Goal: Information Seeking & Learning: Understand process/instructions

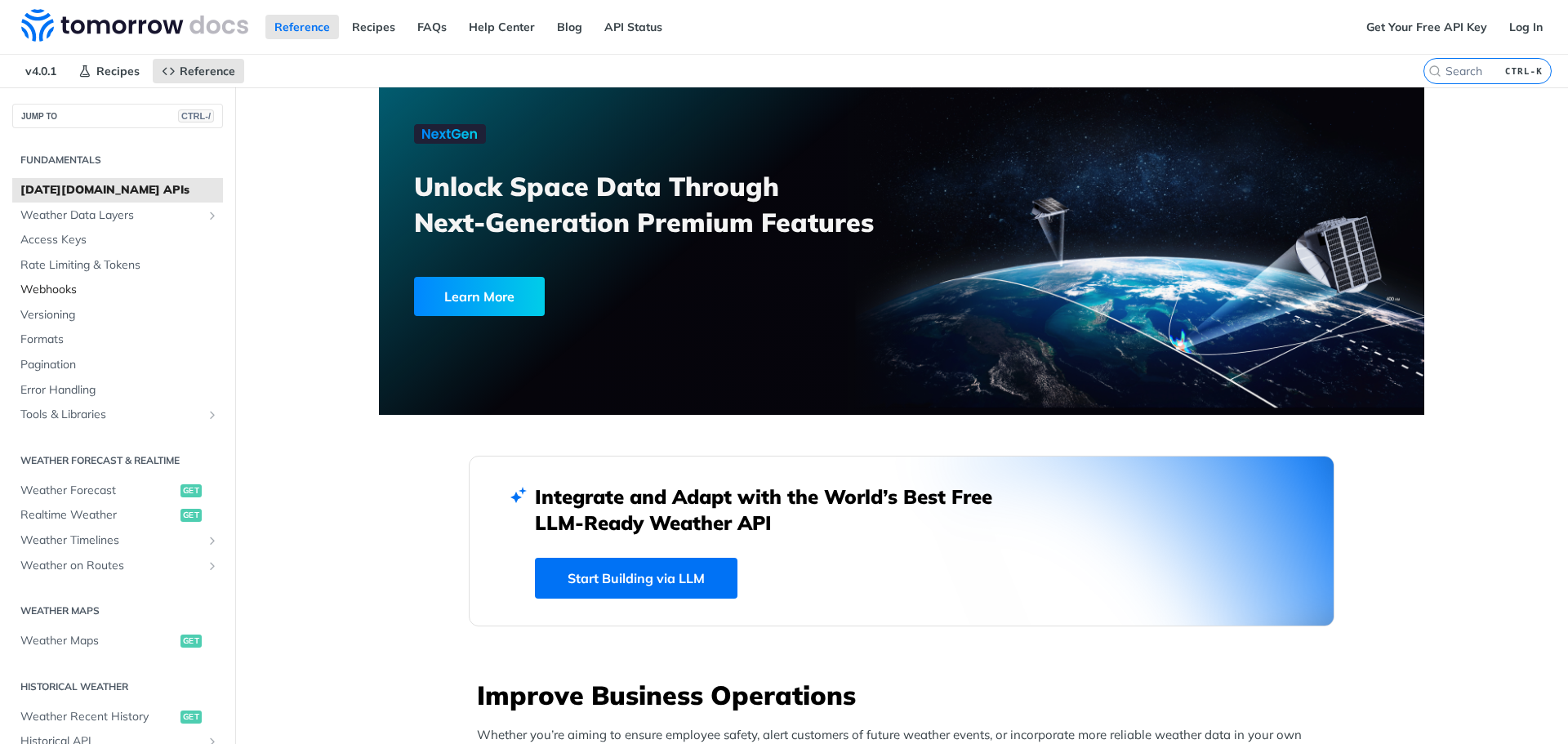
click at [55, 289] on span "Webhooks" at bounding box center [119, 290] width 198 height 16
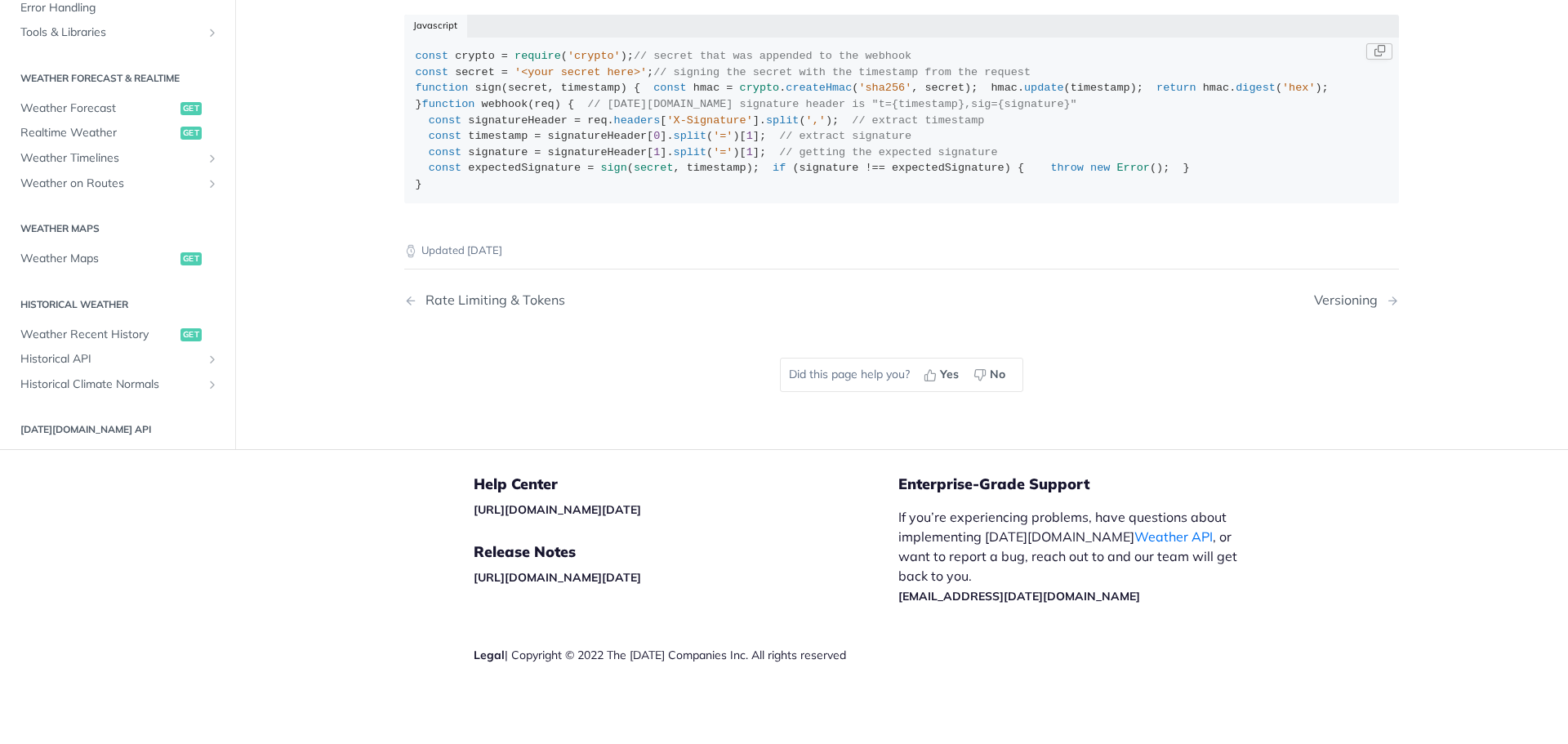
scroll to position [1450, 0]
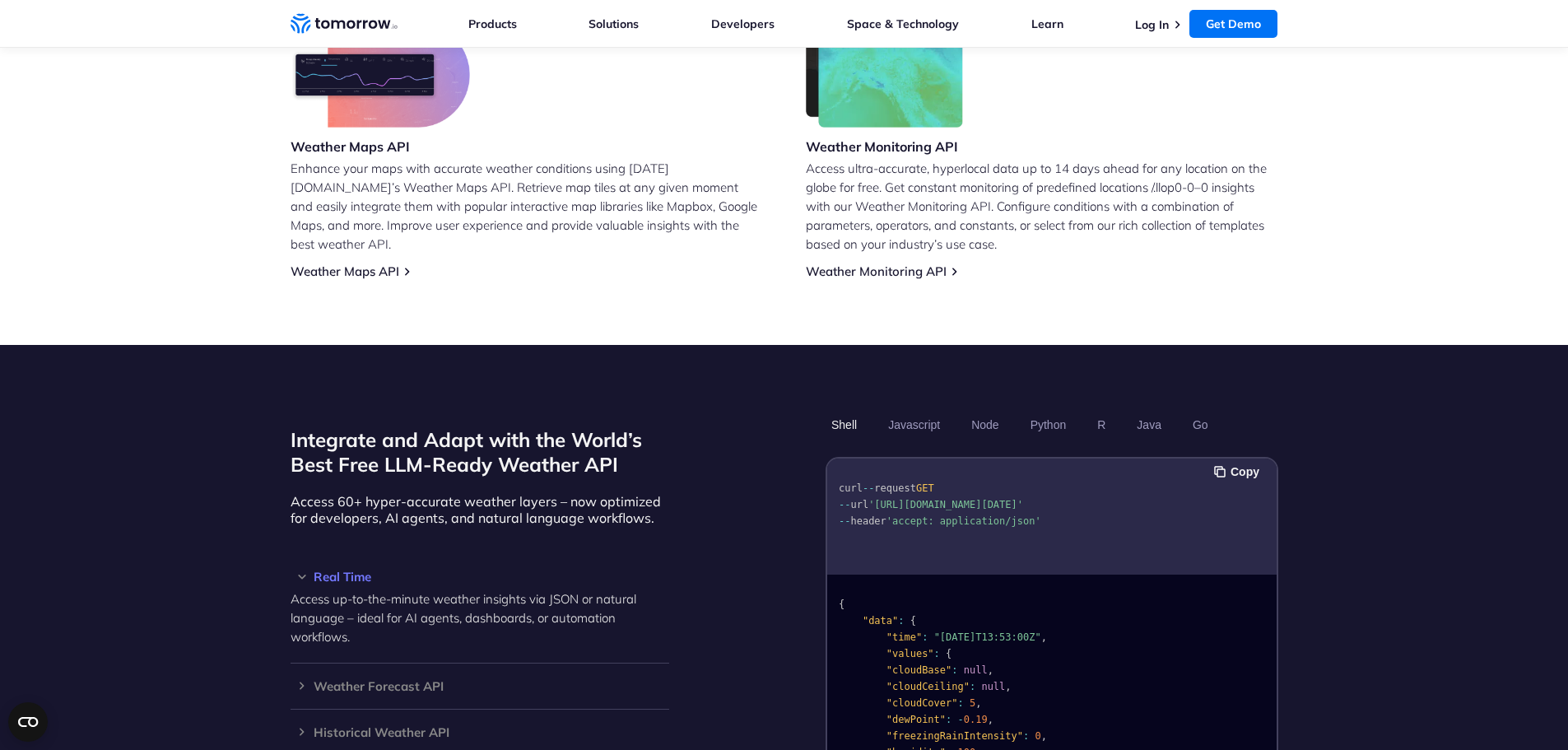
scroll to position [1153, 0]
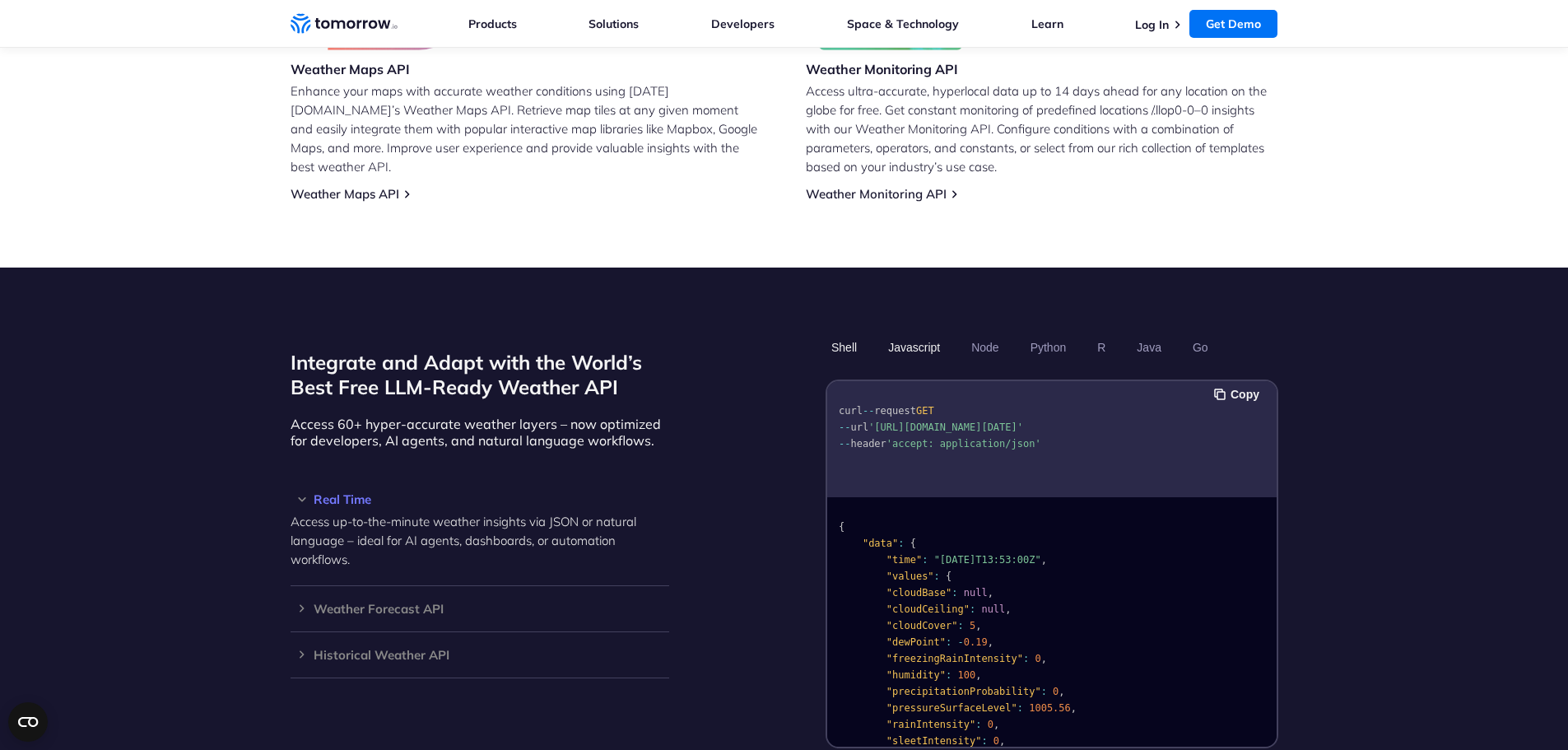
click at [935, 333] on button "Javascript" at bounding box center [914, 347] width 64 height 28
click at [985, 333] on button "Node" at bounding box center [984, 347] width 39 height 28
click at [1040, 333] on button "Python" at bounding box center [1047, 347] width 47 height 28
click at [1092, 333] on button "R" at bounding box center [1101, 347] width 20 height 28
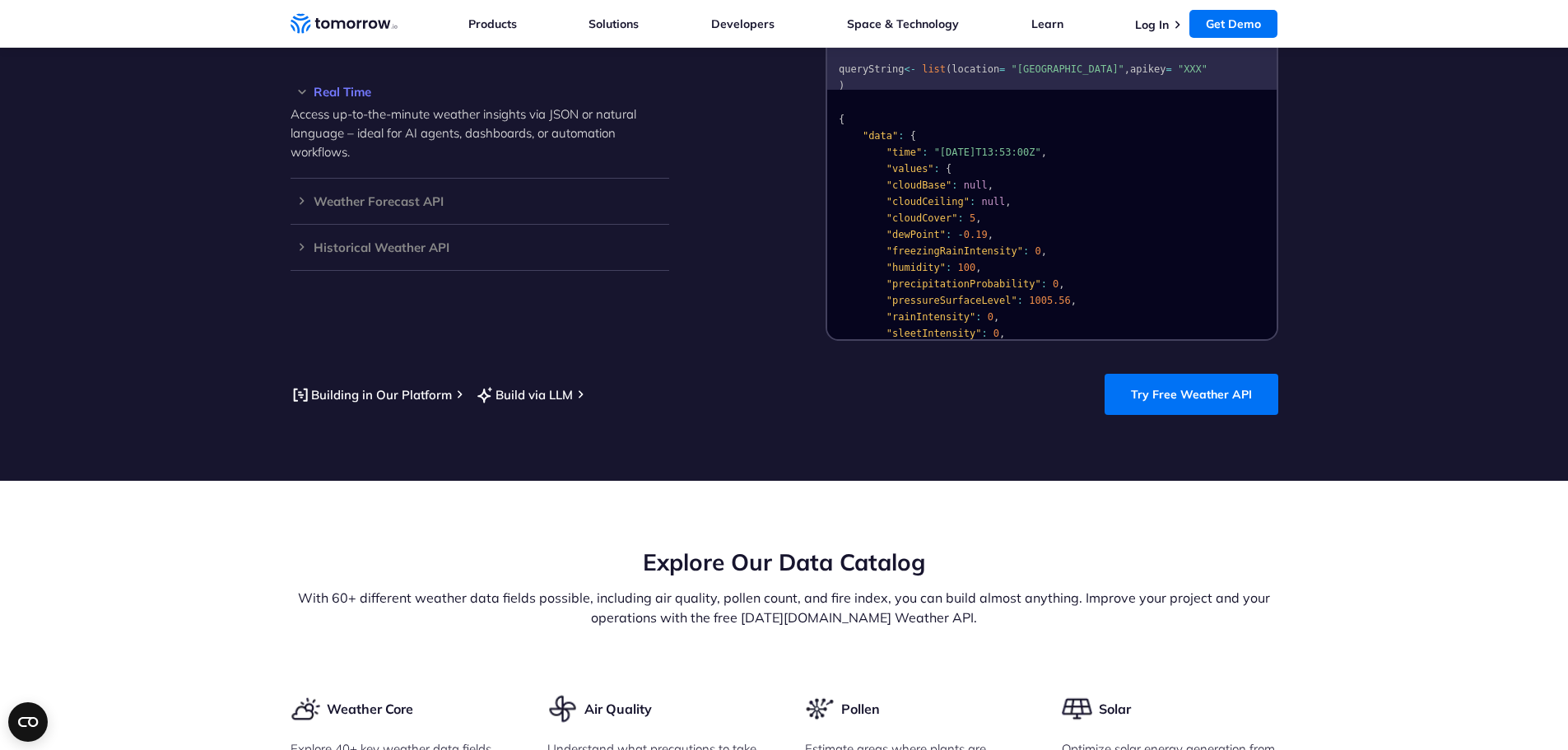
scroll to position [1482, 0]
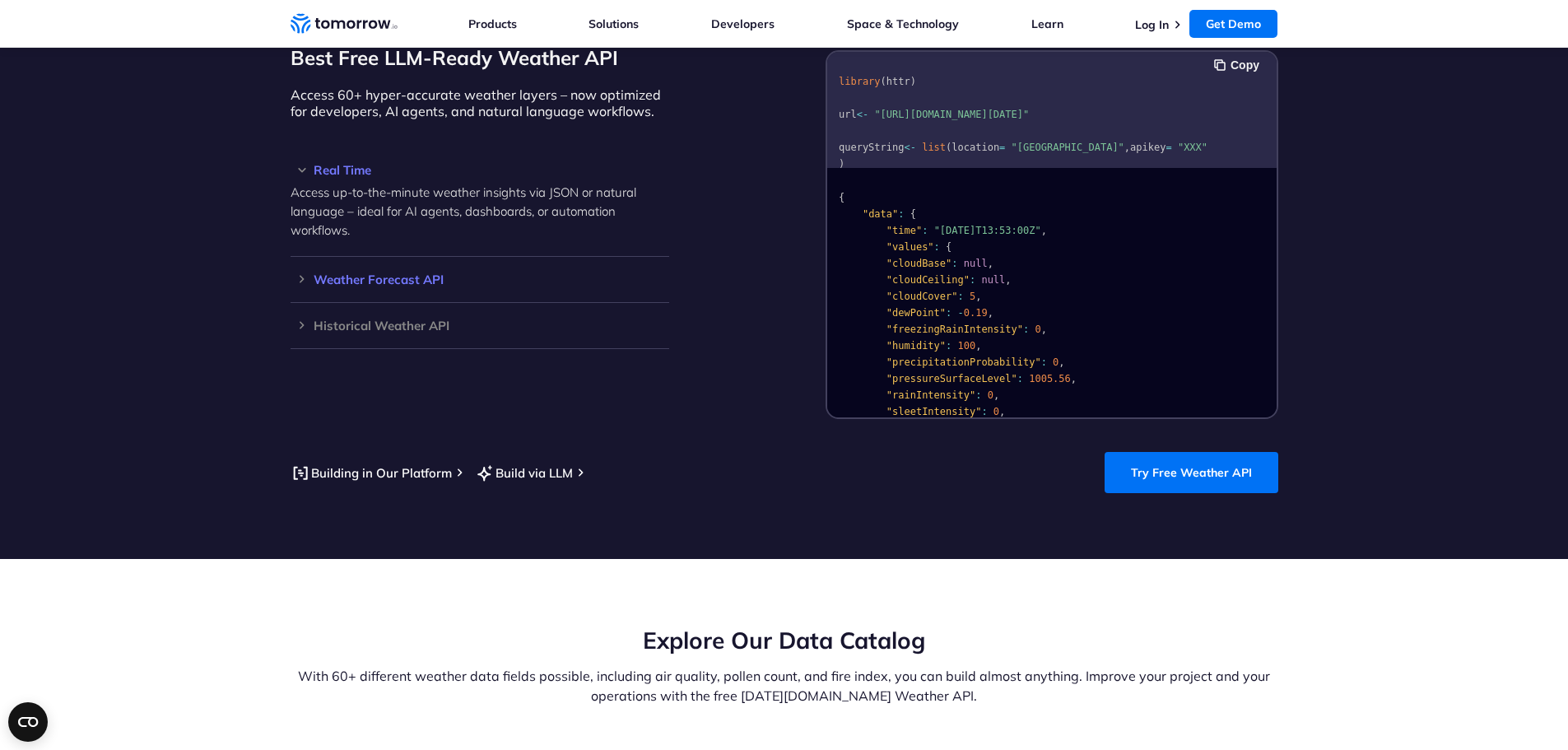
click at [357, 273] on h3 "Weather Forecast API" at bounding box center [479, 280] width 378 height 13
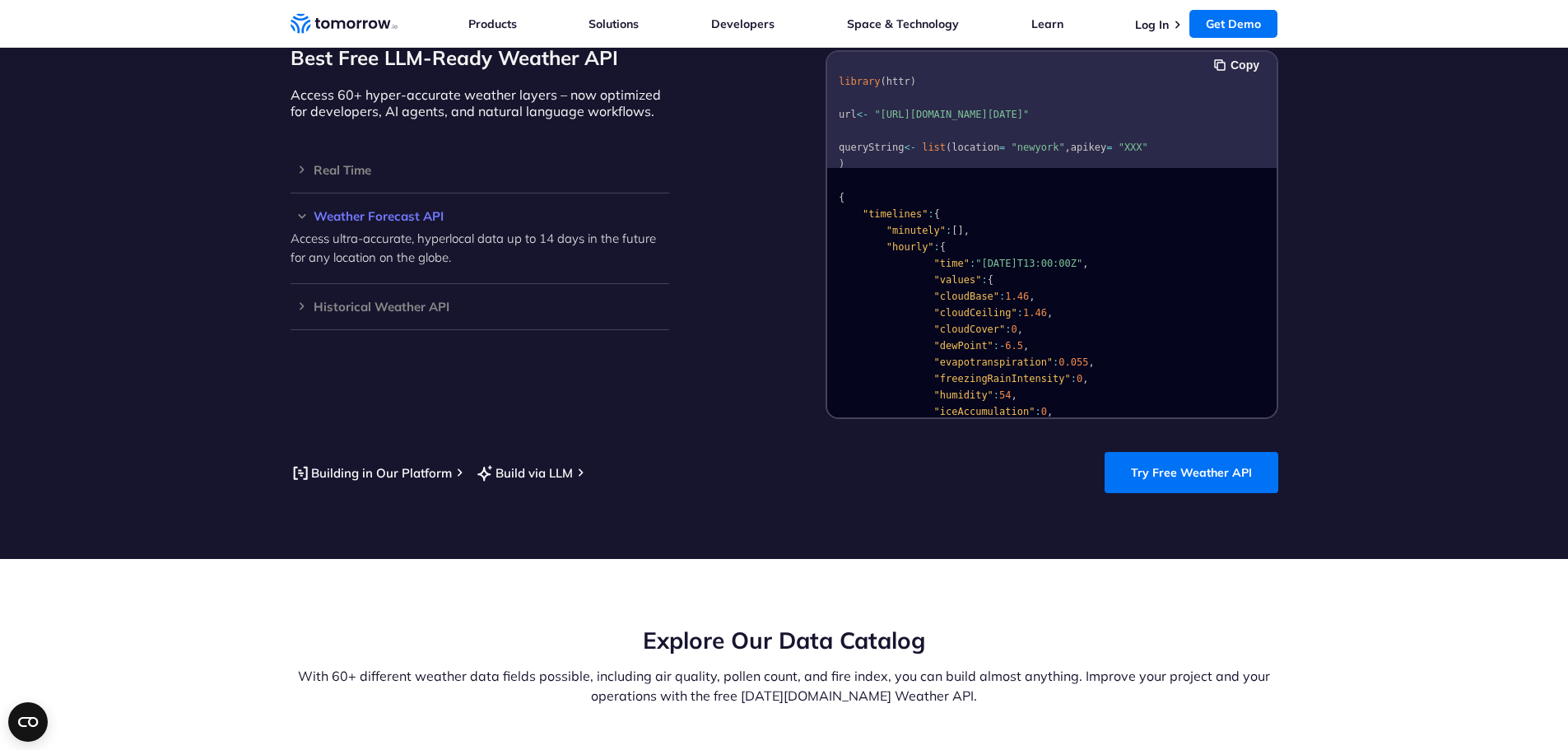
click at [299, 210] on h3 "Weather Forecast API" at bounding box center [479, 216] width 378 height 13
click at [301, 157] on div "Real Time Access up-to-the-minute weather insights via JSON or natural language…" at bounding box center [479, 169] width 378 height 46
click at [301, 164] on h3 "Real Time" at bounding box center [479, 170] width 378 height 13
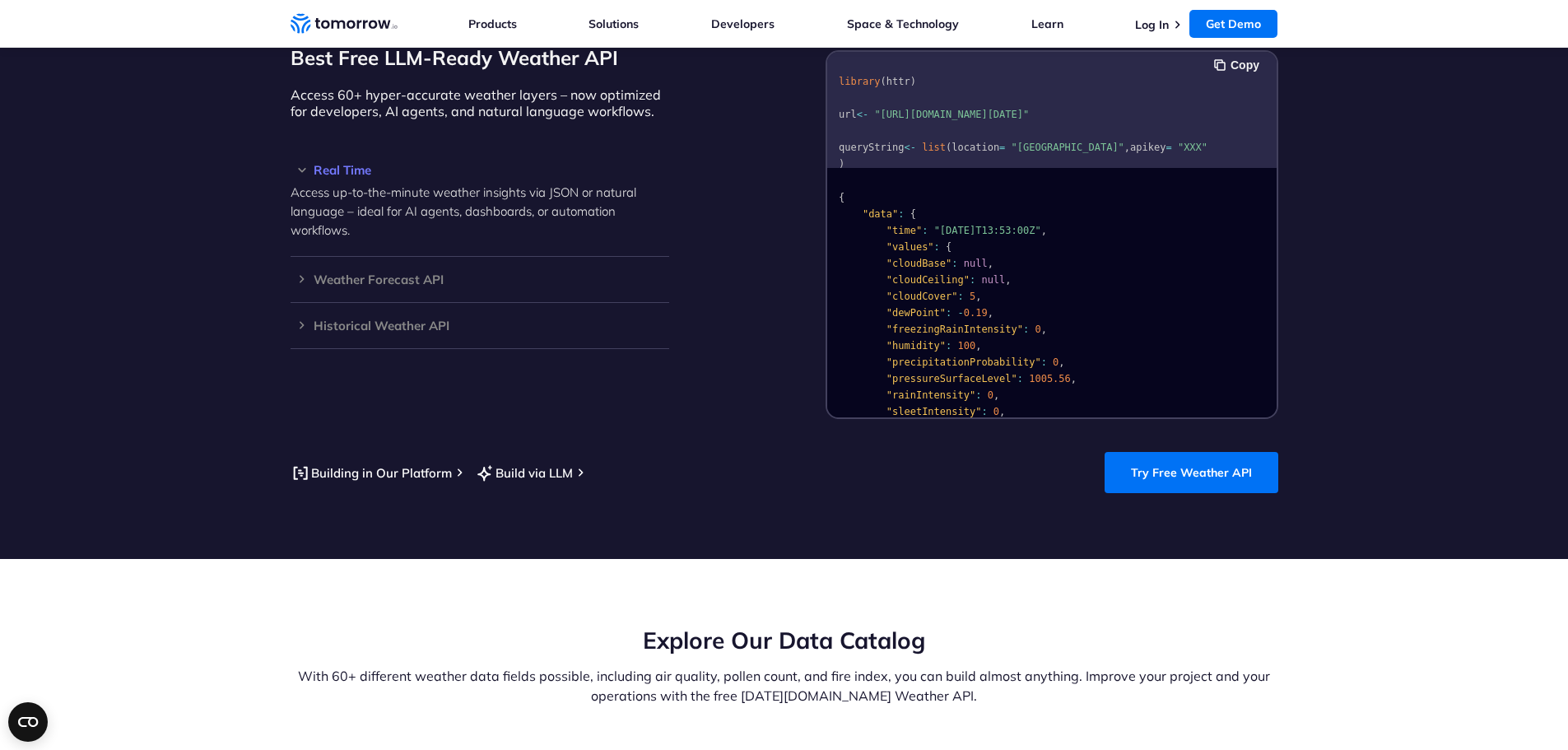
click at [301, 164] on h3 "Real Time" at bounding box center [479, 170] width 378 height 13
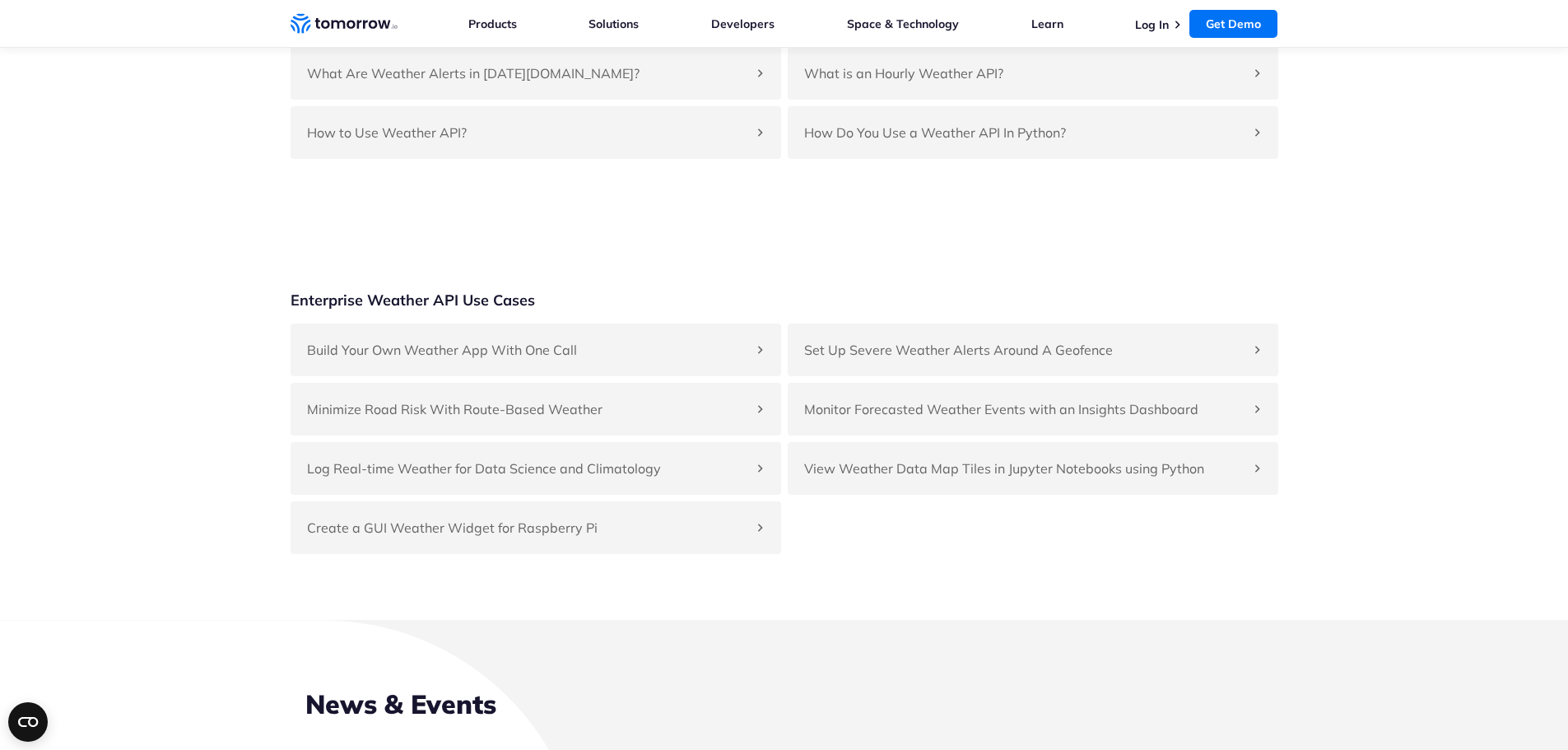
scroll to position [6667, 0]
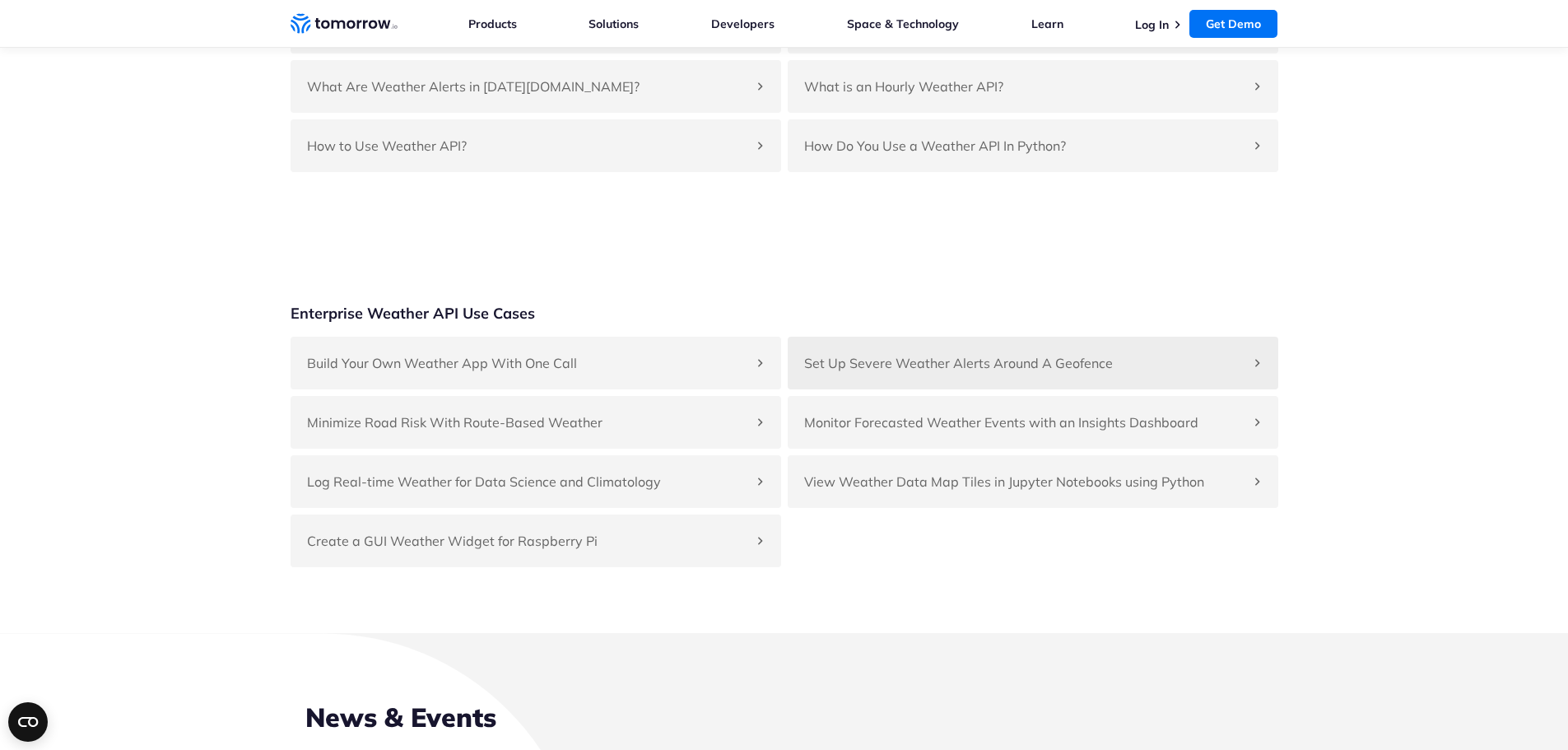
click at [986, 353] on h4 "Set Up Severe Weather Alerts Around A Geofence" at bounding box center [1024, 363] width 441 height 20
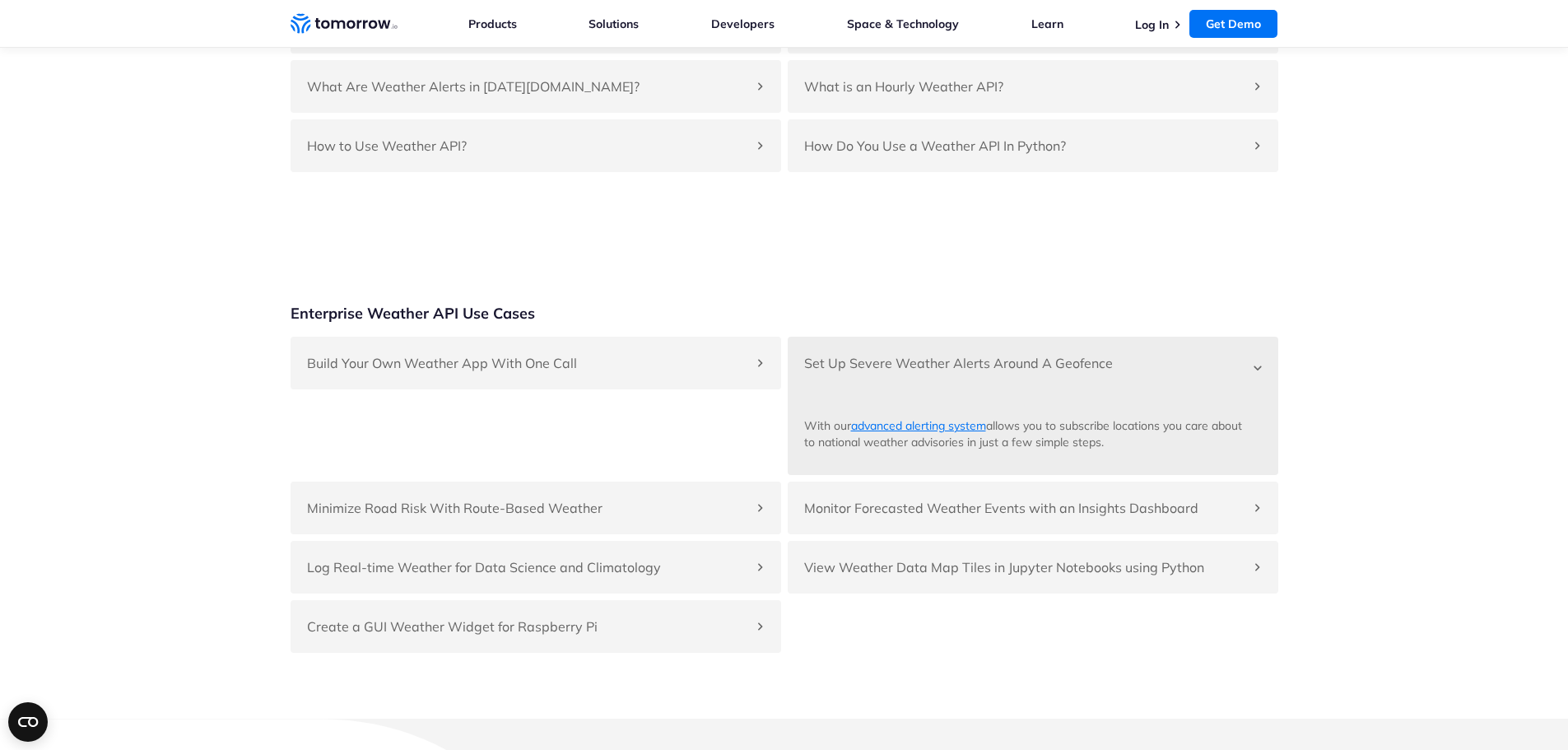
click at [986, 353] on h4 "Set Up Severe Weather Alerts Around A Geofence" at bounding box center [1024, 363] width 441 height 20
